Goal: Obtain resource: Download file/media

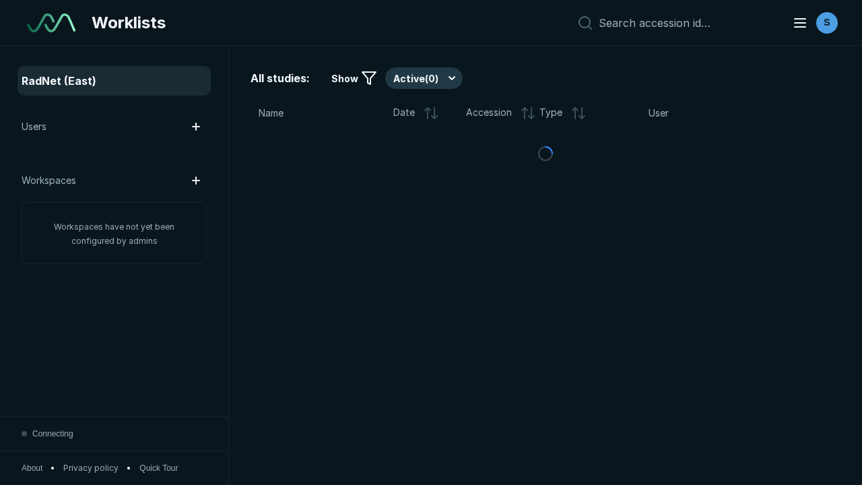
scroll to position [3464, 4366]
